Goal: Task Accomplishment & Management: Complete application form

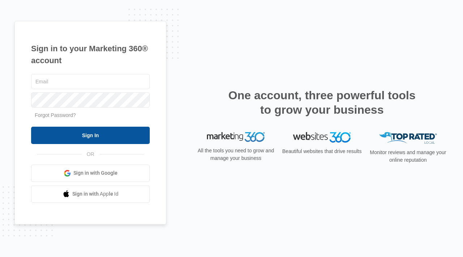
type input "[EMAIL_ADDRESS][DOMAIN_NAME]"
click at [89, 134] on input "Sign In" at bounding box center [90, 135] width 119 height 17
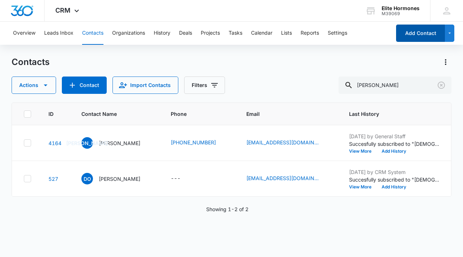
click at [419, 33] on button "Add Contact" at bounding box center [420, 33] width 49 height 17
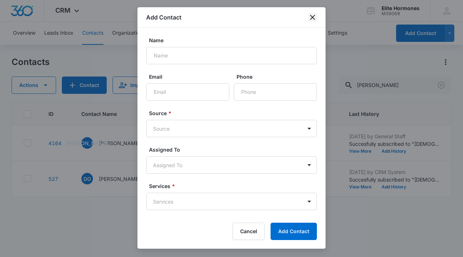
click at [313, 16] on icon "close" at bounding box center [312, 17] width 9 height 9
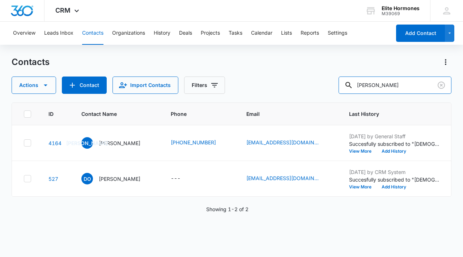
drag, startPoint x: 369, startPoint y: 85, endPoint x: 318, endPoint y: 81, distance: 50.8
click at [318, 81] on div "Actions Contact Import Contacts Filters [PERSON_NAME]" at bounding box center [232, 85] width 440 height 17
type input "[PERSON_NAME]"
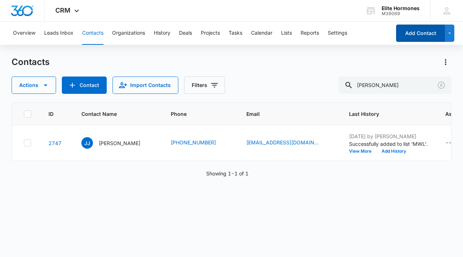
click at [413, 36] on button "Add Contact" at bounding box center [420, 33] width 49 height 17
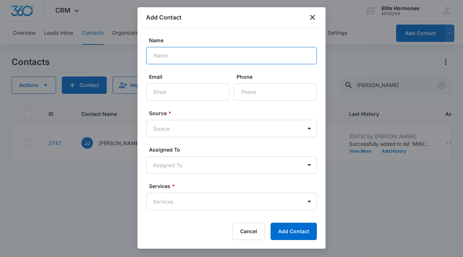
click at [192, 56] on input "Name" at bounding box center [231, 55] width 171 height 17
type input "[PERSON_NAME]"
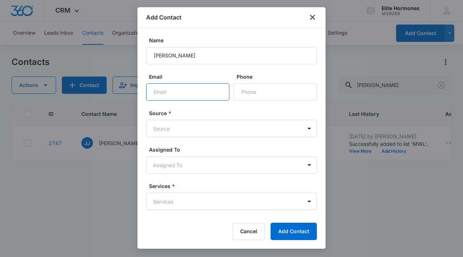
click at [161, 94] on input "Email" at bounding box center [187, 92] width 83 height 17
paste input "[PHONE_NUMBER] [EMAIL_ADDRESS][DOMAIN_NAME]"
click at [165, 93] on input "[PHONE_NUMBER] [EMAIL_ADDRESS][DOMAIN_NAME]" at bounding box center [187, 92] width 83 height 17
drag, startPoint x: 176, startPoint y: 91, endPoint x: 235, endPoint y: 92, distance: 58.9
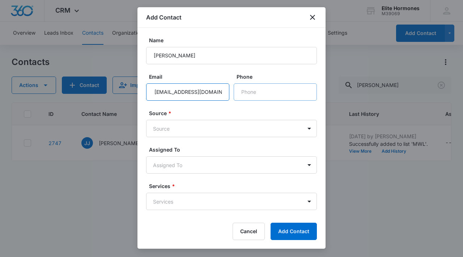
click at [235, 92] on div "Email [PHONE_NUMBER] [EMAIL_ADDRESS][DOMAIN_NAME] Phone" at bounding box center [231, 87] width 171 height 28
type input "[PHONE_NUMBER]"
click at [243, 91] on input "Phone" at bounding box center [275, 92] width 83 height 17
paste input "phone"
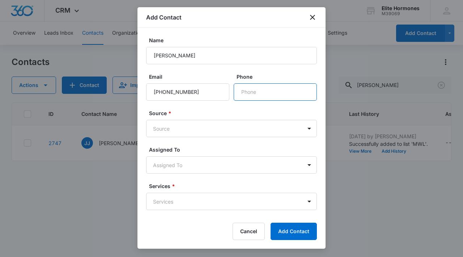
click at [247, 92] on input "Phone" at bounding box center [275, 92] width 83 height 17
paste input "phone"
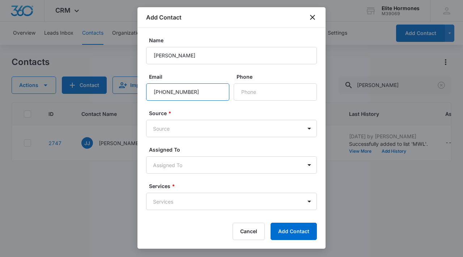
click at [190, 92] on input "[PHONE_NUMBER]" at bounding box center [187, 92] width 83 height 17
click at [191, 92] on input "[PHONE_NUMBER]" at bounding box center [187, 92] width 83 height 17
paste input "[EMAIL_ADDRESS][DOMAIN_NAME]"
drag, startPoint x: 158, startPoint y: 92, endPoint x: 186, endPoint y: 92, distance: 28.6
click at [186, 92] on input "[PHONE_NUMBER] [EMAIL_ADDRESS][DOMAIN_NAME]" at bounding box center [187, 92] width 83 height 17
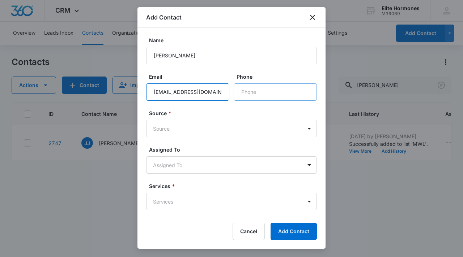
type input "[EMAIL_ADDRESS][DOMAIN_NAME]"
click at [244, 92] on input "Phone" at bounding box center [275, 92] width 83 height 17
paste input "[PHONE_NUMBER]"
type input "[PHONE_NUMBER]"
click at [217, 133] on body "CRM Apps Reputation Websites Forms CRM Email Social Content Ads Intelligence Fi…" at bounding box center [231, 128] width 463 height 257
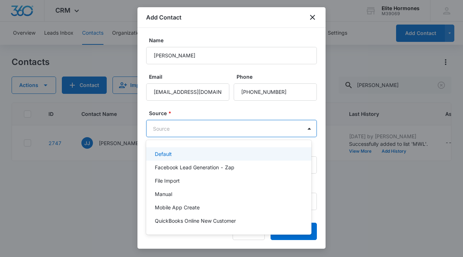
click at [213, 153] on div "Default" at bounding box center [228, 154] width 146 height 8
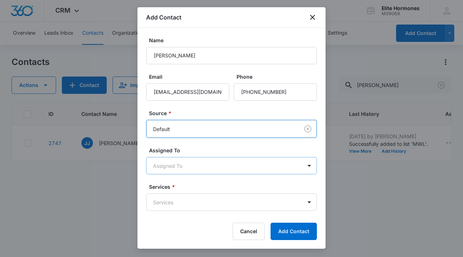
click at [200, 168] on body "CRM Apps Reputation Websites Forms CRM Email Social Content Ads Intelligence Fi…" at bounding box center [231, 128] width 463 height 257
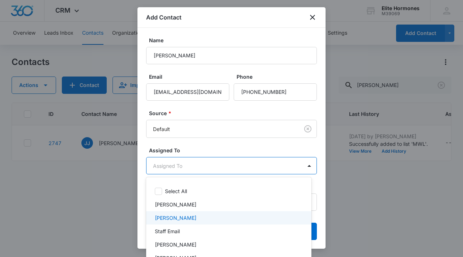
scroll to position [20, 0]
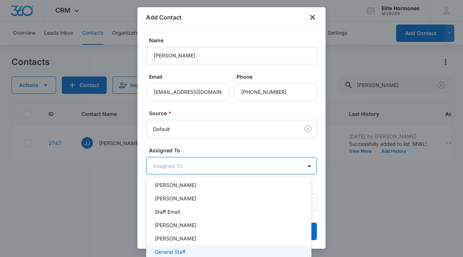
click at [188, 253] on div "General Staff" at bounding box center [228, 252] width 146 height 8
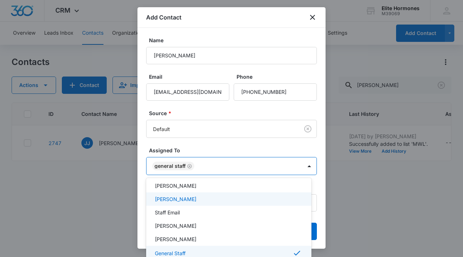
click at [138, 197] on div at bounding box center [231, 128] width 463 height 257
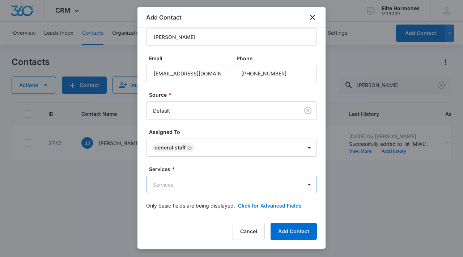
scroll to position [21, 0]
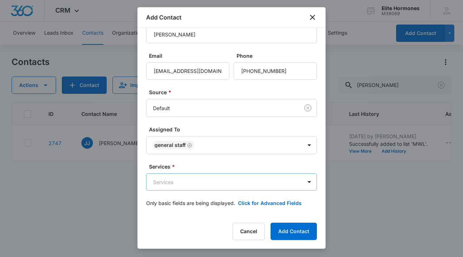
click at [202, 183] on body "CRM Apps Reputation Websites Forms CRM Email Social Content Ads Intelligence Fi…" at bounding box center [231, 128] width 463 height 257
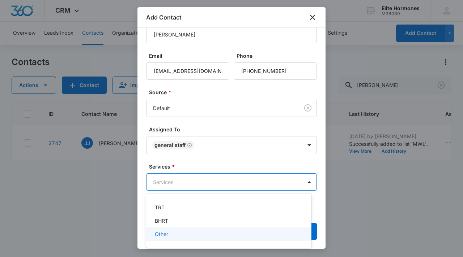
click at [175, 235] on div "Other" at bounding box center [228, 235] width 146 height 8
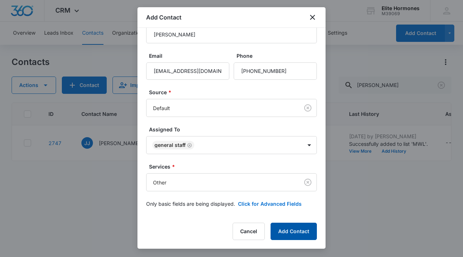
click at [291, 231] on button "Add Contact" at bounding box center [293, 231] width 46 height 17
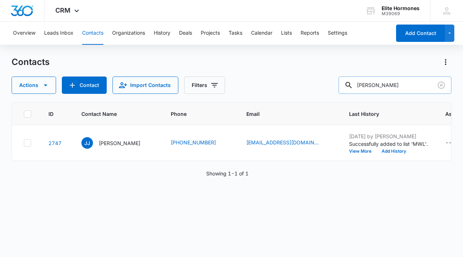
click at [417, 85] on input "[PERSON_NAME]" at bounding box center [394, 85] width 113 height 17
type input "[PERSON_NAME]"
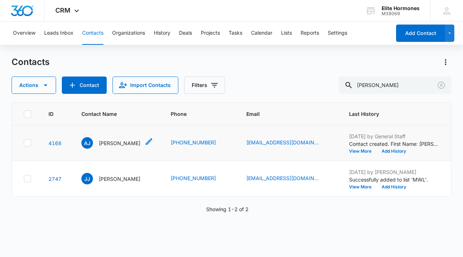
click at [116, 143] on p "[PERSON_NAME]" at bounding box center [120, 144] width 42 height 8
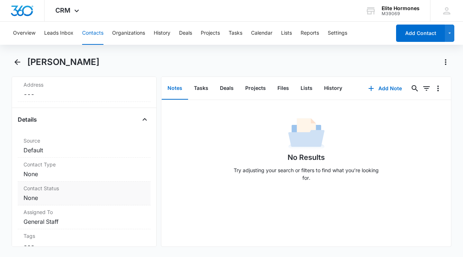
scroll to position [278, 0]
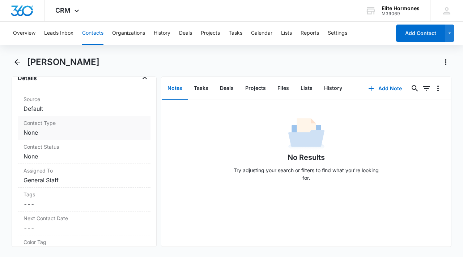
click at [42, 131] on dd "Cancel Save Changes None" at bounding box center [84, 132] width 121 height 9
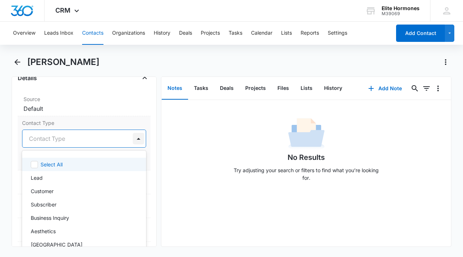
click at [133, 137] on div at bounding box center [139, 139] width 12 height 12
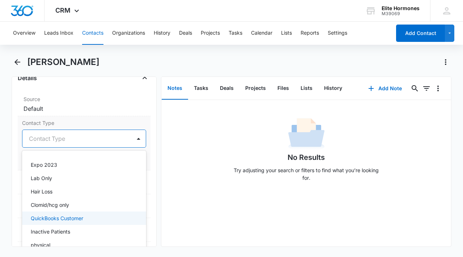
scroll to position [94, 0]
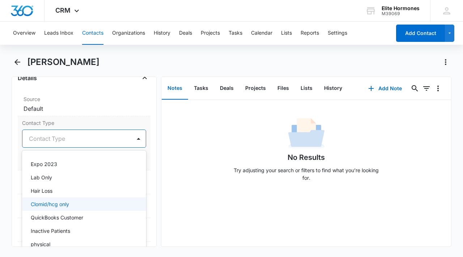
click at [75, 204] on div "Clomid/hcg only" at bounding box center [83, 205] width 105 height 8
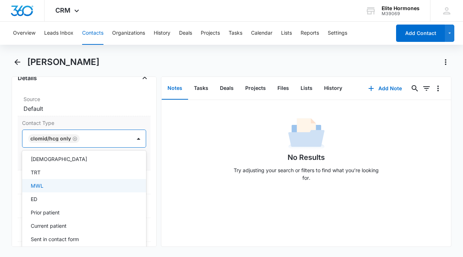
scroll to position [247, 0]
click at [67, 186] on div "ED" at bounding box center [83, 186] width 105 height 8
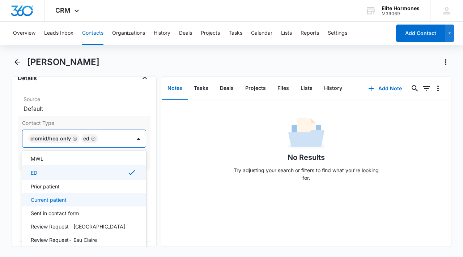
click at [76, 198] on div "Current patient" at bounding box center [83, 200] width 105 height 8
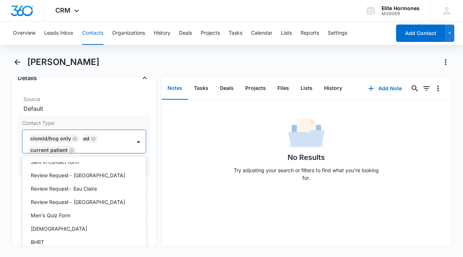
scroll to position [330, 0]
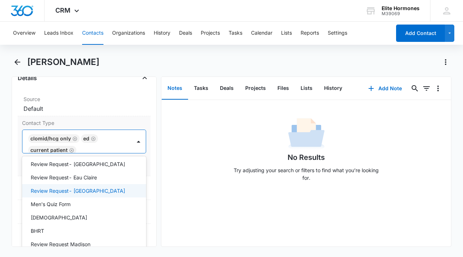
click at [90, 189] on p "Review Request- [GEOGRAPHIC_DATA]" at bounding box center [78, 191] width 94 height 8
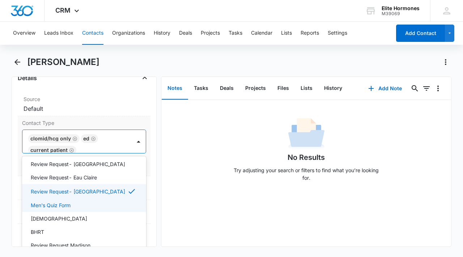
click at [81, 205] on div "Men's Quiz Form" at bounding box center [83, 206] width 105 height 8
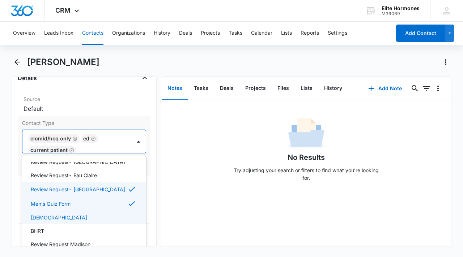
click at [58, 214] on div "[DEMOGRAPHIC_DATA]" at bounding box center [83, 218] width 105 height 8
click at [96, 120] on label "Contact Type" at bounding box center [84, 123] width 124 height 8
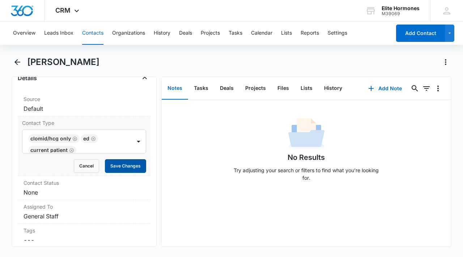
click at [119, 169] on button "Save Changes" at bounding box center [125, 166] width 41 height 14
